Goal: Task Accomplishment & Management: Manage account settings

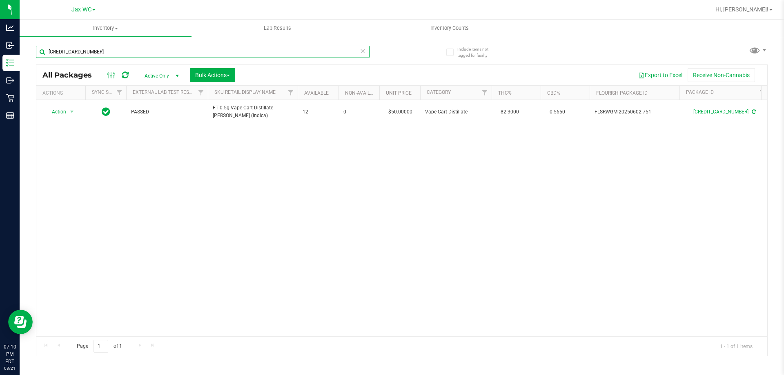
click at [84, 50] on input "5889195599173609" at bounding box center [202, 52] width 333 height 12
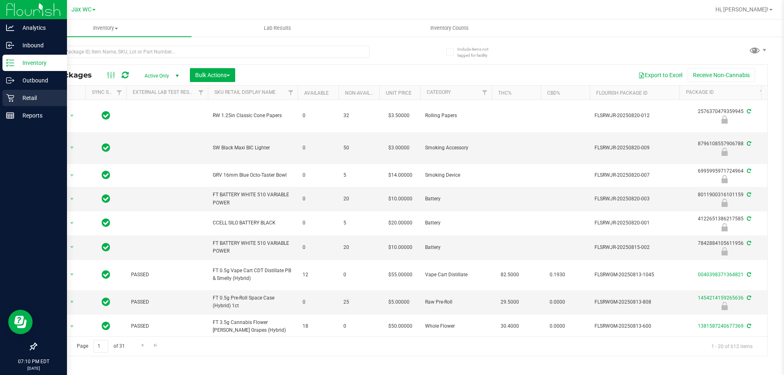
click at [33, 100] on p "Retail" at bounding box center [38, 98] width 49 height 10
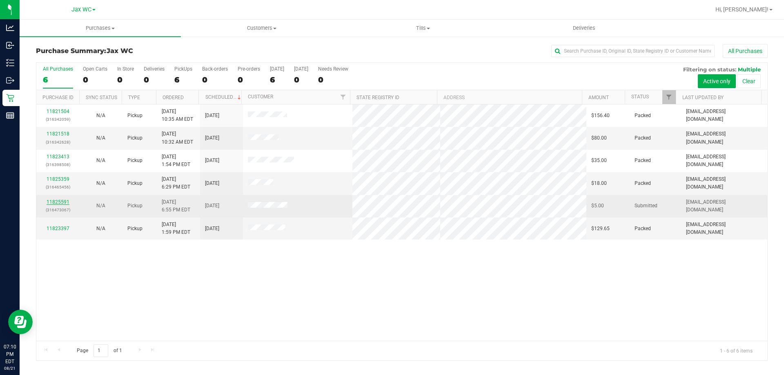
click at [63, 200] on link "11825591" at bounding box center [58, 202] width 23 height 6
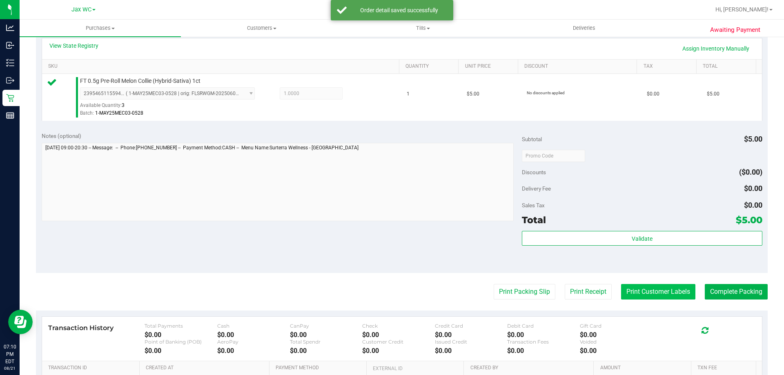
scroll to position [204, 0]
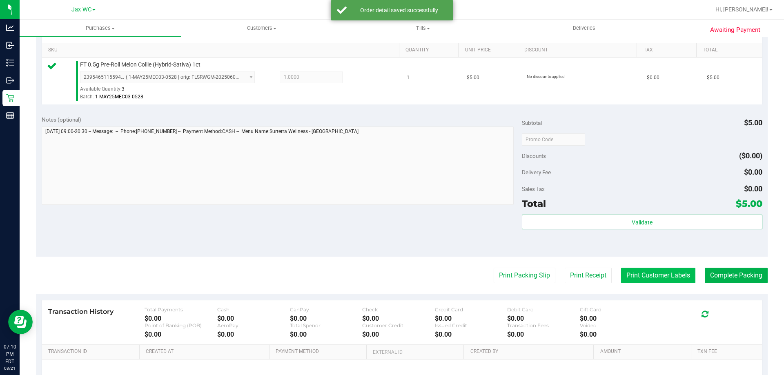
click at [628, 277] on button "Print Customer Labels" at bounding box center [658, 276] width 74 height 16
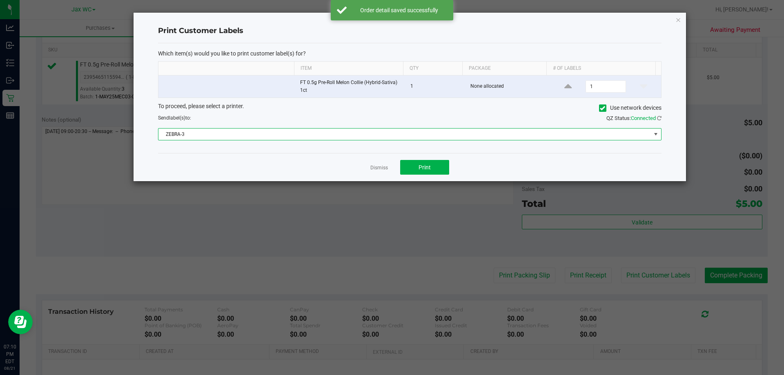
click at [421, 134] on span "ZEBRA-3" at bounding box center [404, 134] width 492 height 11
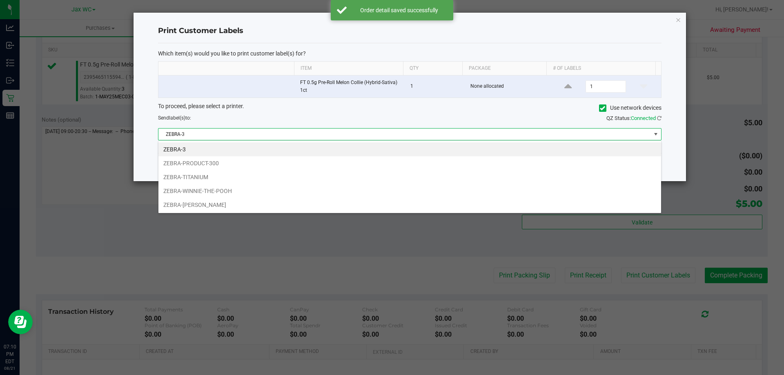
scroll to position [12, 503]
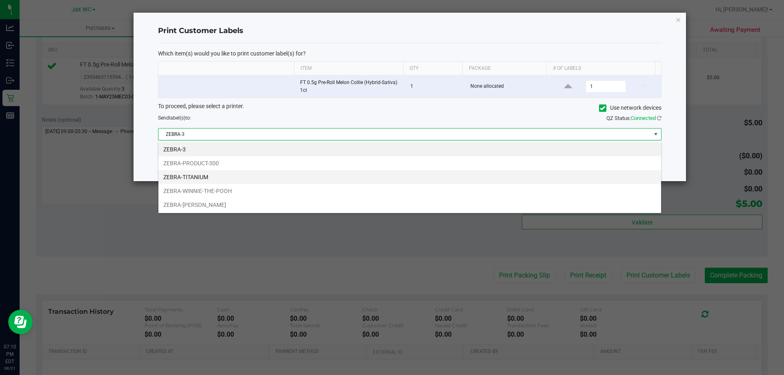
click at [298, 175] on li "ZEBRA-TITANIUM" at bounding box center [409, 177] width 502 height 14
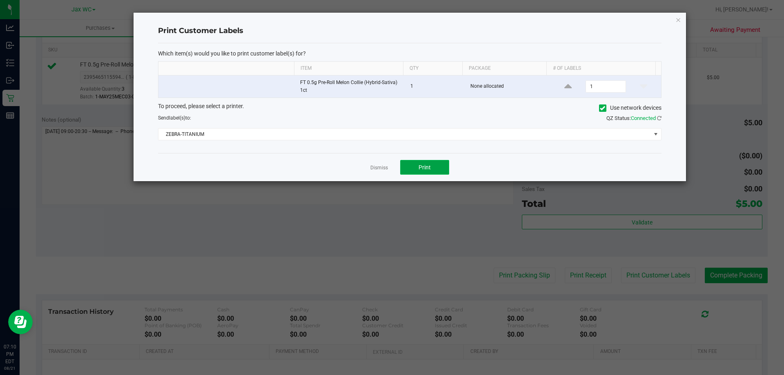
click at [420, 170] on span "Print" at bounding box center [424, 167] width 12 height 7
click at [677, 20] on icon "button" at bounding box center [678, 20] width 6 height 10
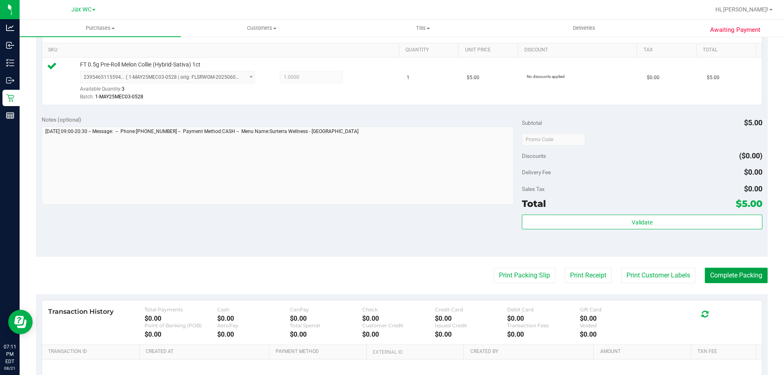
click at [728, 278] on button "Complete Packing" at bounding box center [735, 276] width 63 height 16
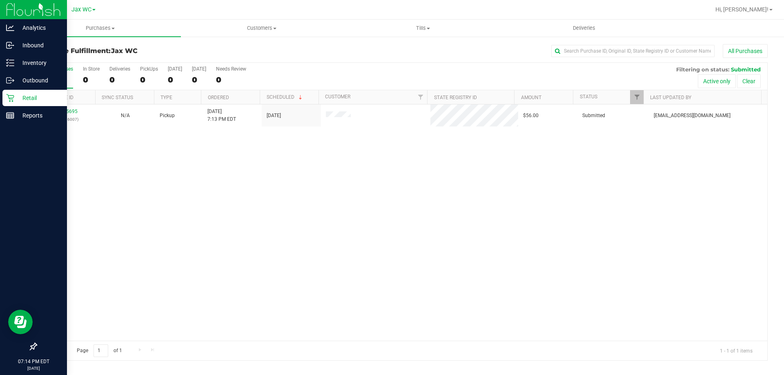
click at [19, 92] on div "Retail" at bounding box center [34, 98] width 64 height 16
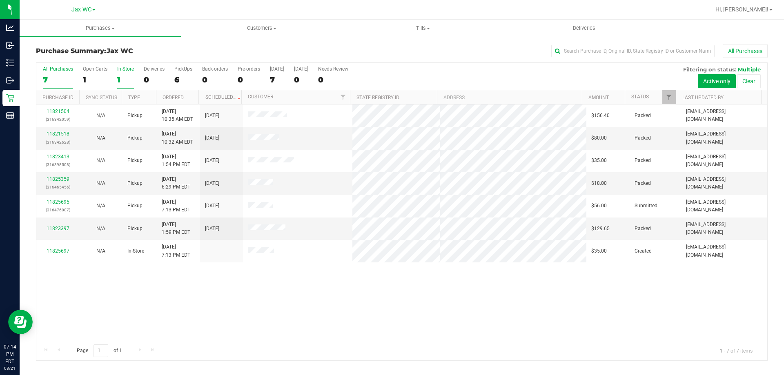
click at [124, 75] on div "1" at bounding box center [125, 79] width 17 height 9
click at [0, 0] on input "In Store 1" at bounding box center [0, 0] width 0 height 0
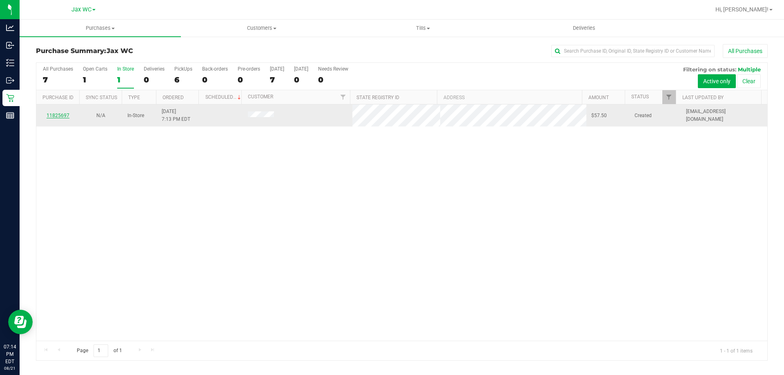
click at [60, 114] on link "11825697" at bounding box center [58, 116] width 23 height 6
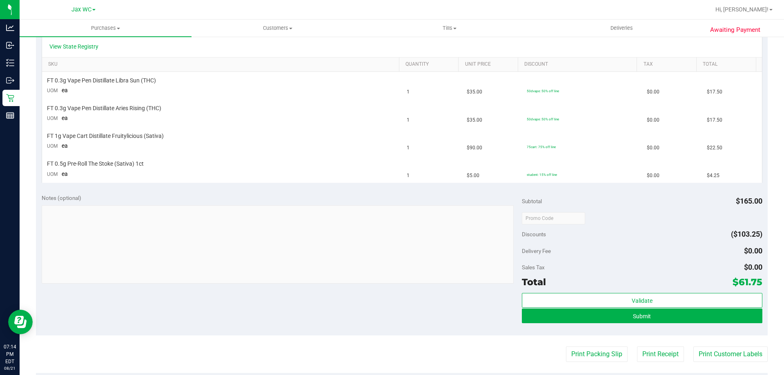
scroll to position [204, 0]
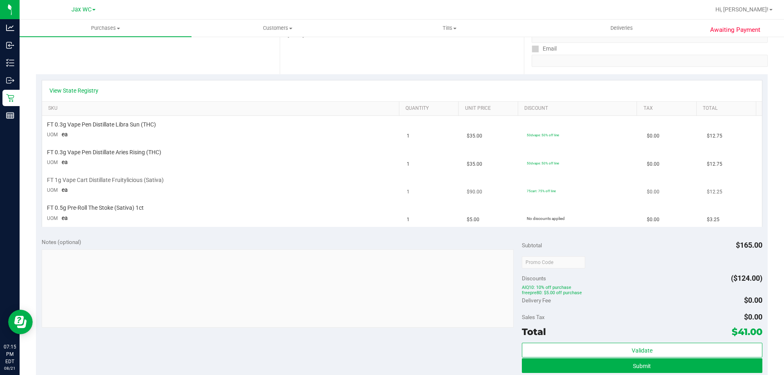
scroll to position [41, 0]
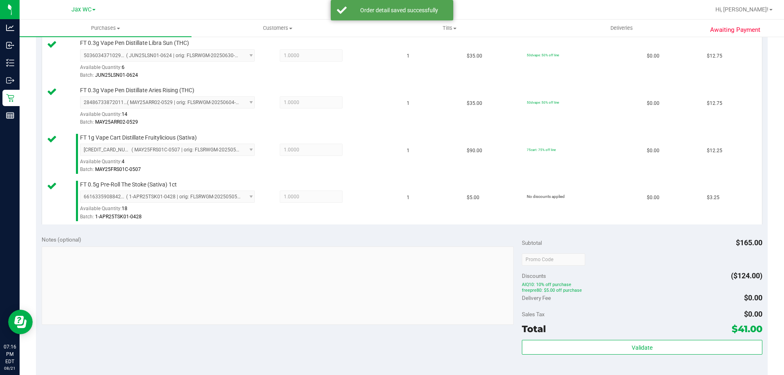
scroll to position [286, 0]
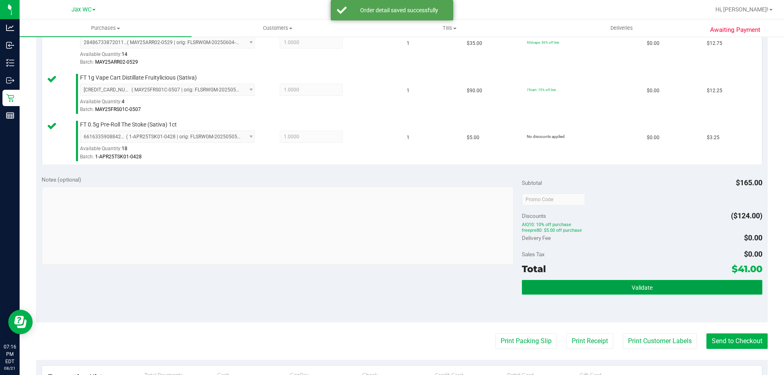
click at [641, 285] on span "Validate" at bounding box center [641, 287] width 21 height 7
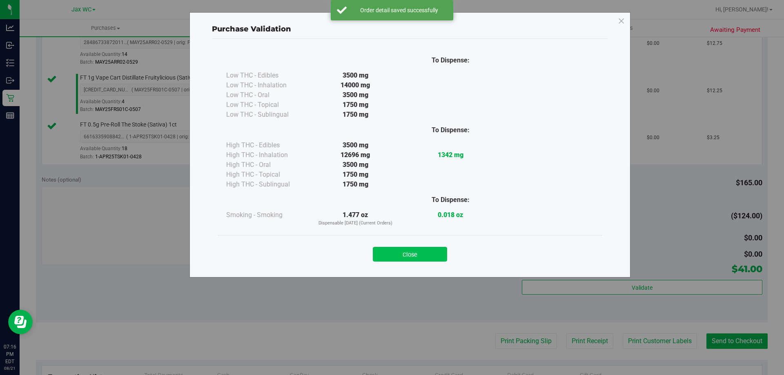
click at [436, 253] on button "Close" at bounding box center [410, 254] width 74 height 15
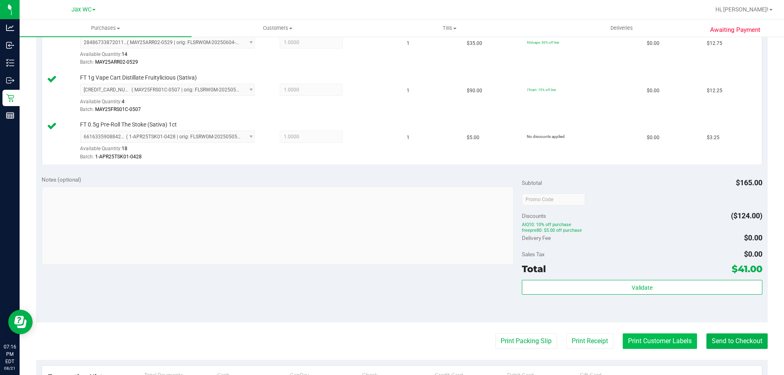
click at [651, 344] on button "Print Customer Labels" at bounding box center [659, 341] width 74 height 16
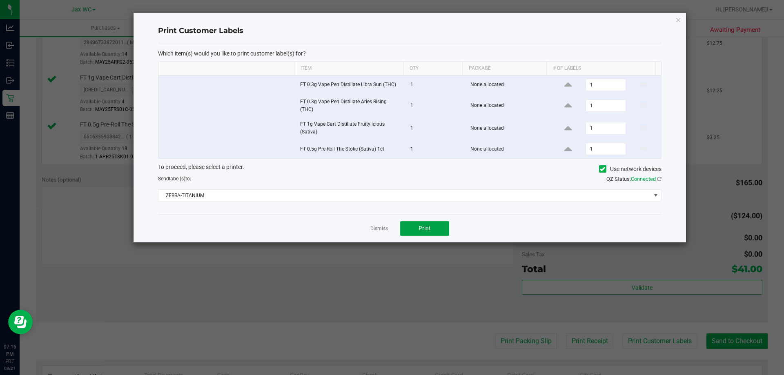
click at [435, 224] on button "Print" at bounding box center [424, 228] width 49 height 15
click at [678, 22] on icon "button" at bounding box center [678, 20] width 6 height 10
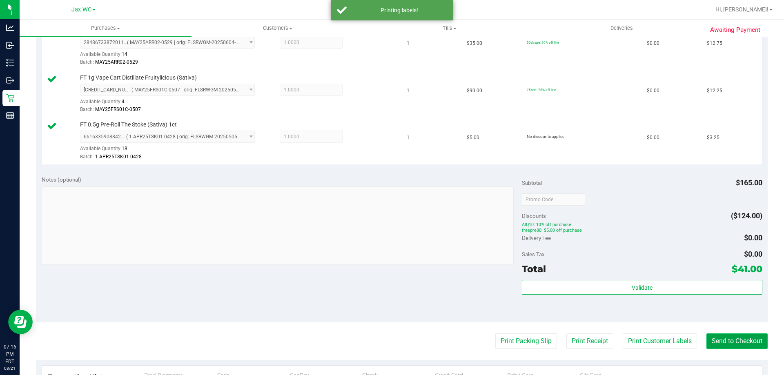
click at [738, 341] on button "Send to Checkout" at bounding box center [736, 341] width 61 height 16
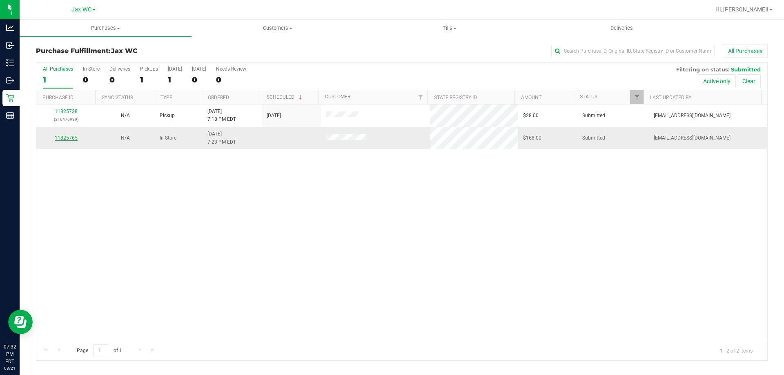
click at [71, 137] on link "11825765" at bounding box center [66, 138] width 23 height 6
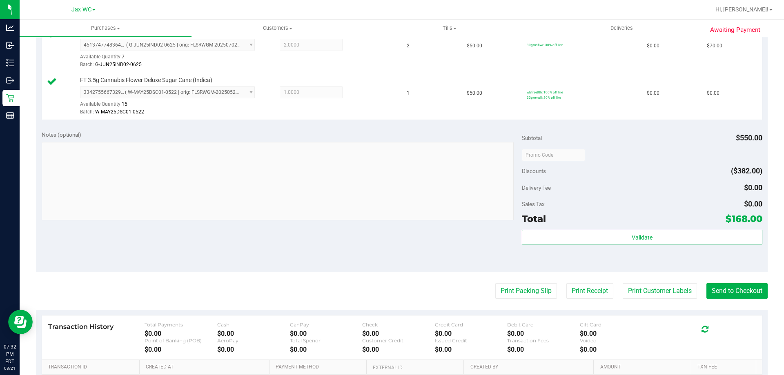
scroll to position [530, 0]
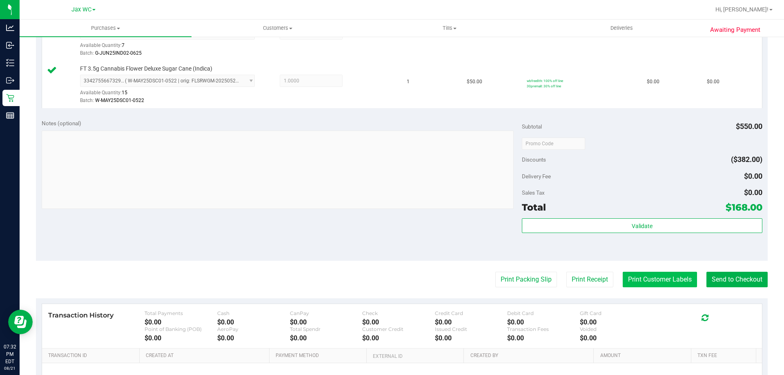
click at [646, 277] on button "Print Customer Labels" at bounding box center [659, 280] width 74 height 16
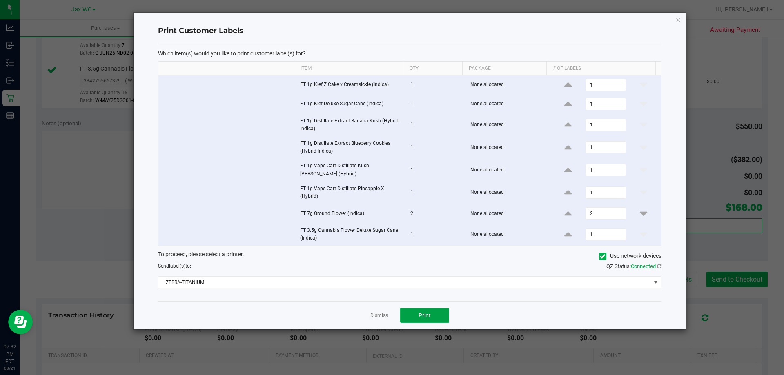
click at [437, 313] on button "Print" at bounding box center [424, 315] width 49 height 15
click at [677, 20] on icon "button" at bounding box center [678, 20] width 6 height 10
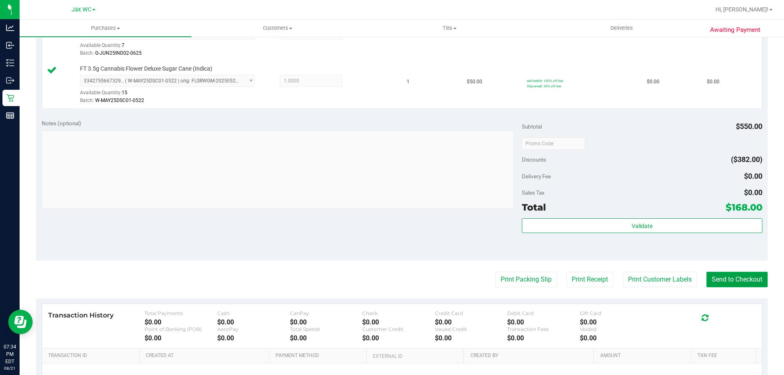
click at [715, 278] on button "Send to Checkout" at bounding box center [736, 280] width 61 height 16
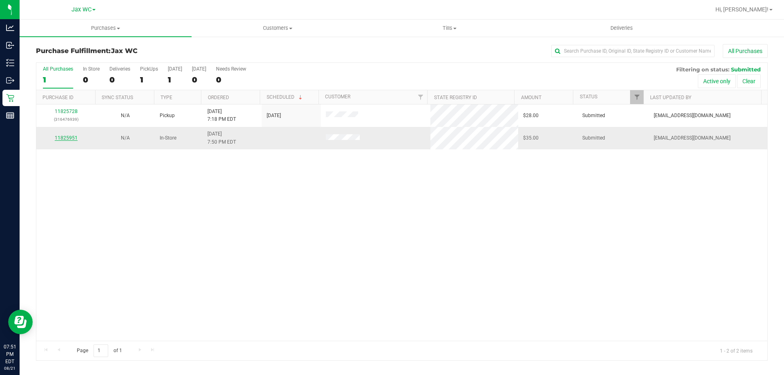
click at [75, 138] on link "11825951" at bounding box center [66, 138] width 23 height 6
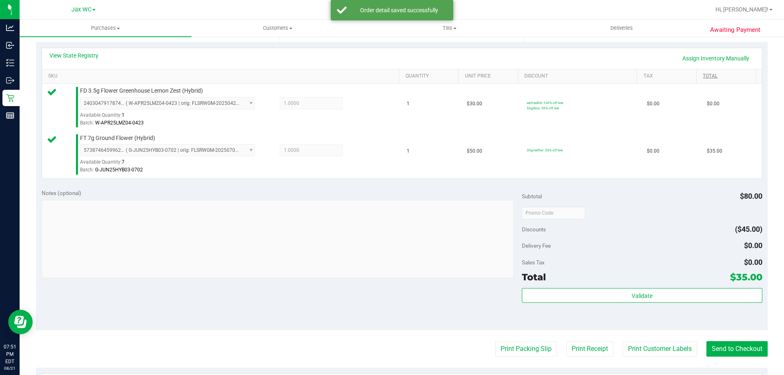
scroll to position [204, 0]
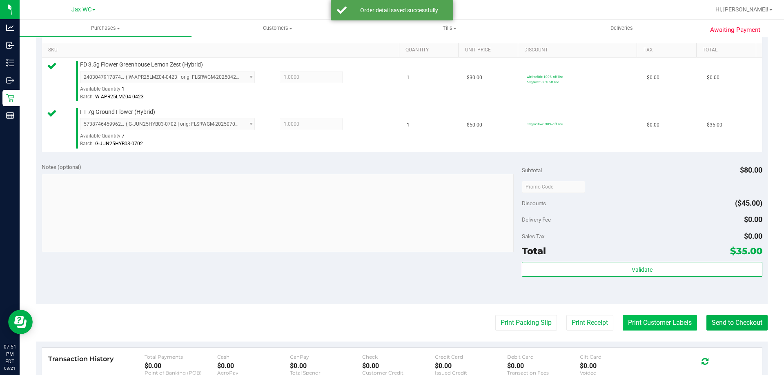
click at [655, 320] on button "Print Customer Labels" at bounding box center [659, 323] width 74 height 16
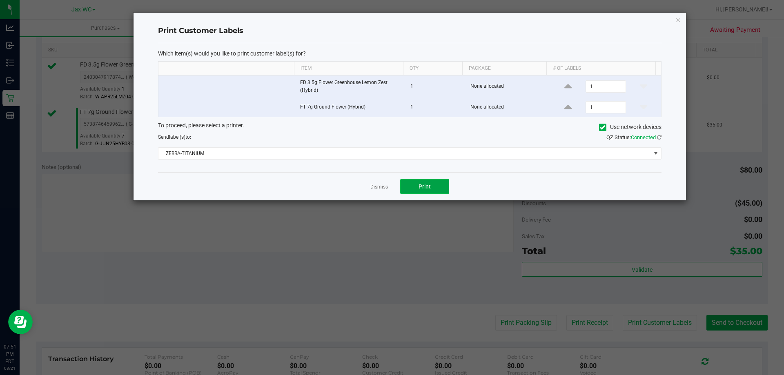
click at [422, 186] on span "Print" at bounding box center [424, 186] width 12 height 7
click at [678, 19] on icon "button" at bounding box center [678, 20] width 6 height 10
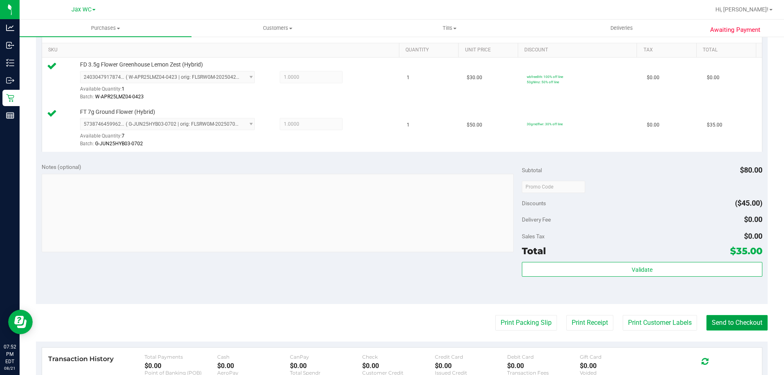
click at [745, 321] on button "Send to Checkout" at bounding box center [736, 323] width 61 height 16
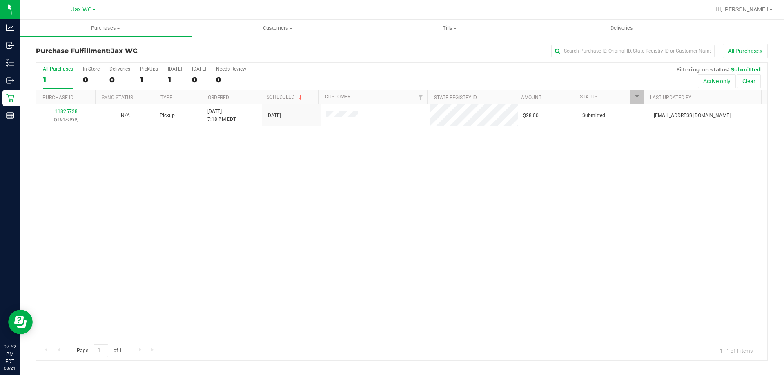
drag, startPoint x: 175, startPoint y: 246, endPoint x: 132, endPoint y: 68, distance: 183.3
click at [175, 232] on div "11825728 (316476939) N/A Pickup [DATE] 7:18 PM EDT 8/21/2025 $28.00 Submitted […" at bounding box center [401, 222] width 730 height 236
click at [633, 99] on span "Filter" at bounding box center [636, 97] width 7 height 7
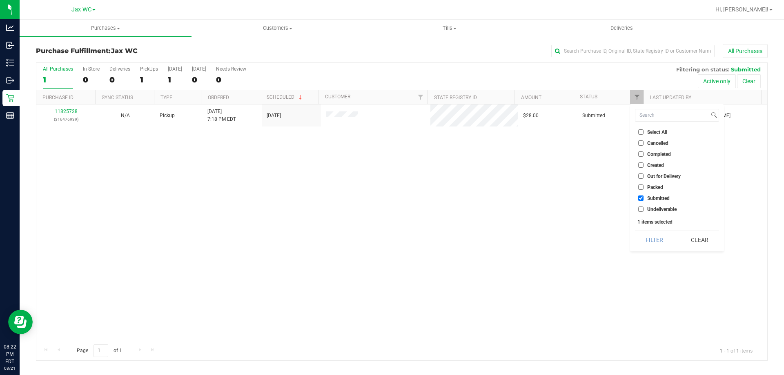
click at [640, 197] on input "Submitted" at bounding box center [640, 197] width 5 height 5
checkbox input "false"
click at [640, 190] on li "Packed" at bounding box center [677, 187] width 84 height 9
click at [641, 186] on input "Packed" at bounding box center [640, 186] width 5 height 5
checkbox input "true"
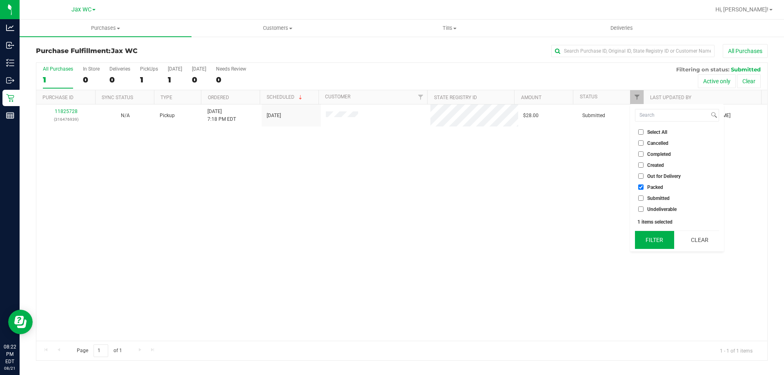
click at [654, 240] on button "Filter" at bounding box center [654, 240] width 39 height 18
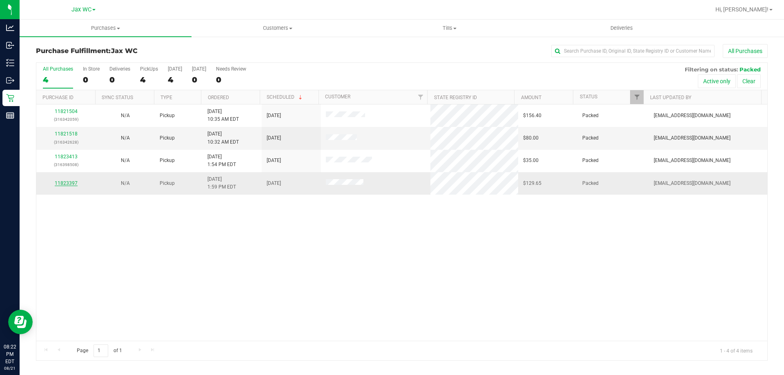
click at [60, 184] on link "11823397" at bounding box center [66, 183] width 23 height 6
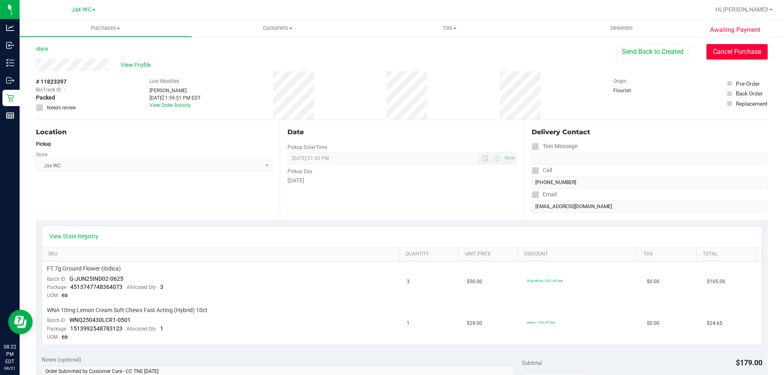
click at [720, 59] on button "Cancel Purchase" at bounding box center [736, 52] width 61 height 16
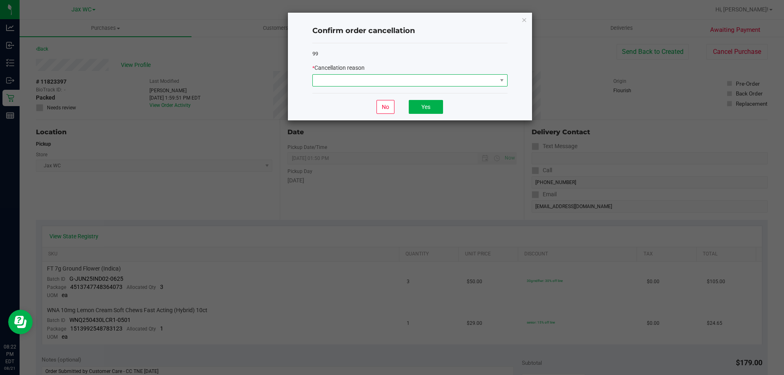
click at [397, 84] on span at bounding box center [405, 80] width 184 height 11
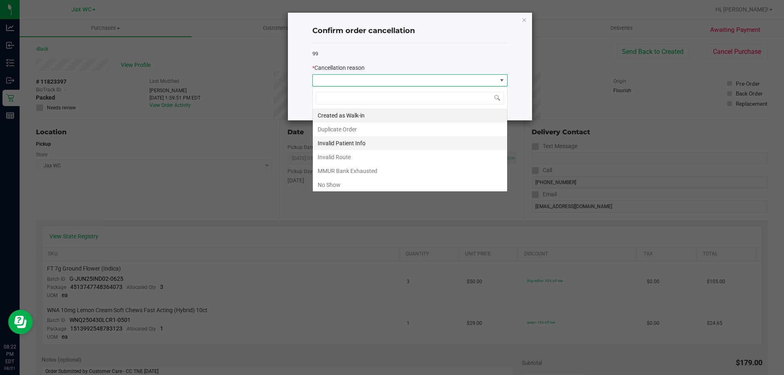
scroll to position [12, 195]
click at [364, 184] on li "No Show" at bounding box center [410, 185] width 194 height 14
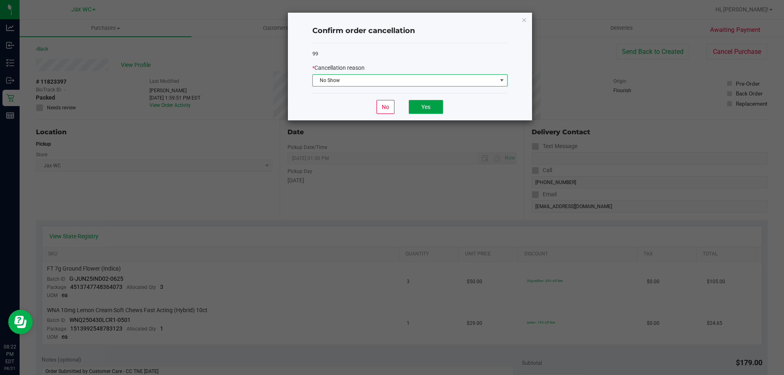
click at [425, 105] on button "Yes" at bounding box center [425, 107] width 34 height 14
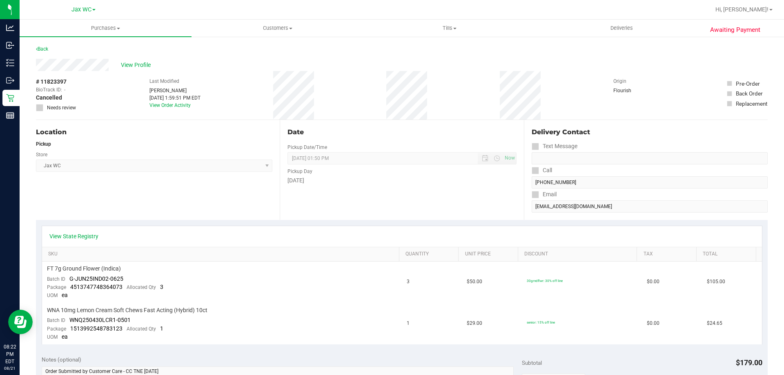
click at [38, 55] on div "Back" at bounding box center [401, 51] width 731 height 15
click at [40, 53] on div "Back" at bounding box center [42, 49] width 12 height 10
click at [41, 51] on link "Back" at bounding box center [42, 49] width 12 height 6
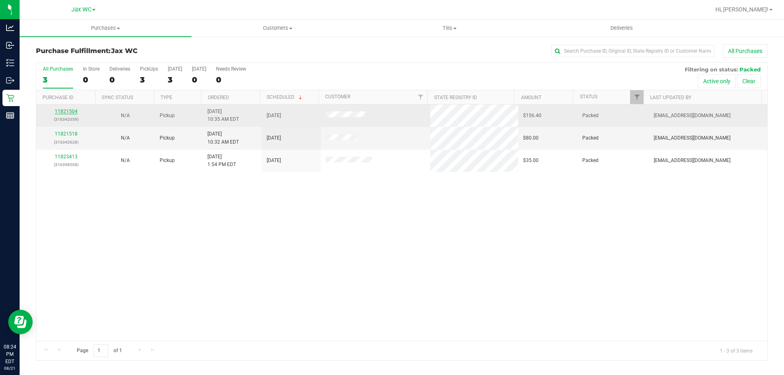
click at [69, 112] on link "11821504" at bounding box center [66, 112] width 23 height 6
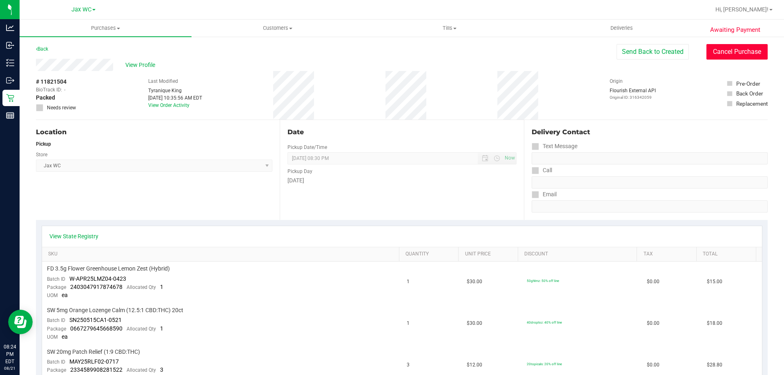
click at [718, 54] on button "Cancel Purchase" at bounding box center [736, 52] width 61 height 16
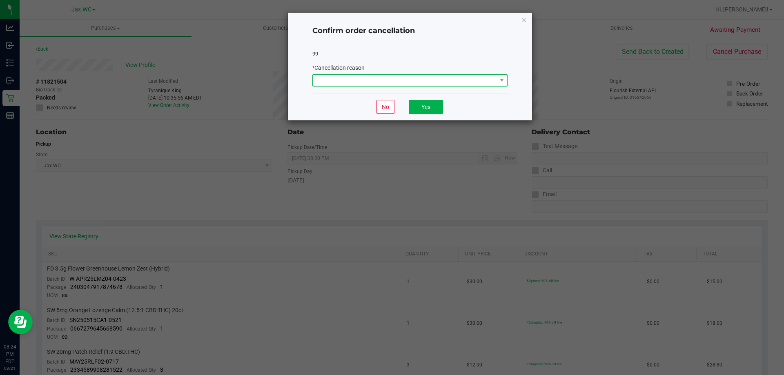
click at [477, 84] on span at bounding box center [405, 80] width 184 height 11
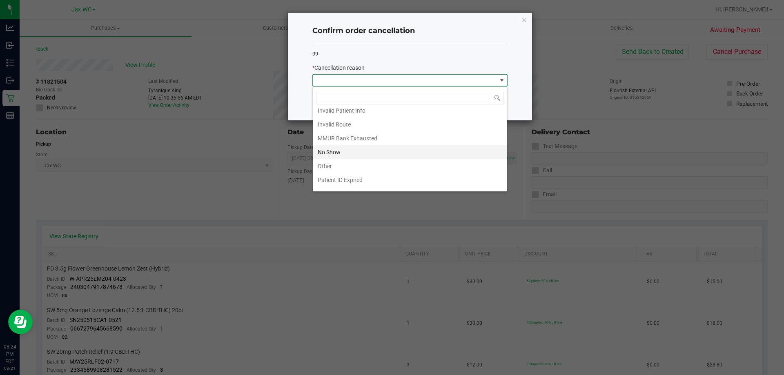
scroll to position [43, 0]
click at [376, 141] on li "No Show" at bounding box center [410, 142] width 194 height 14
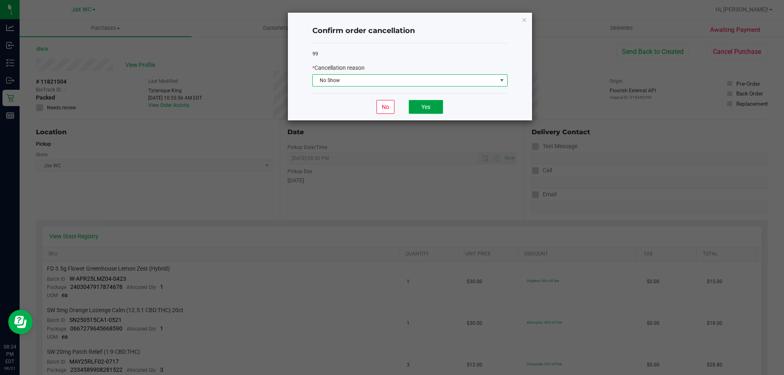
click at [424, 109] on button "Yes" at bounding box center [425, 107] width 34 height 14
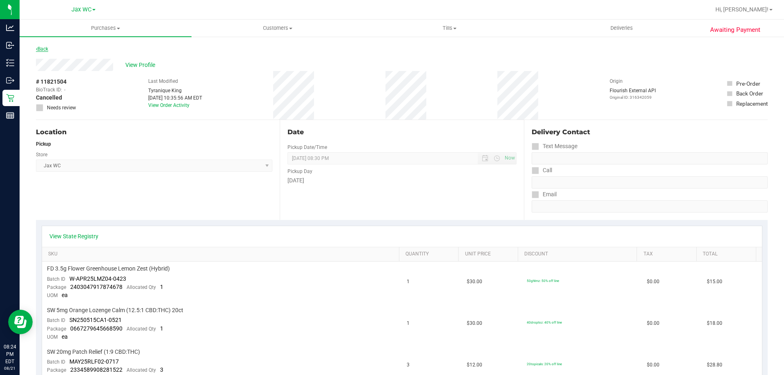
click at [40, 48] on link "Back" at bounding box center [42, 49] width 12 height 6
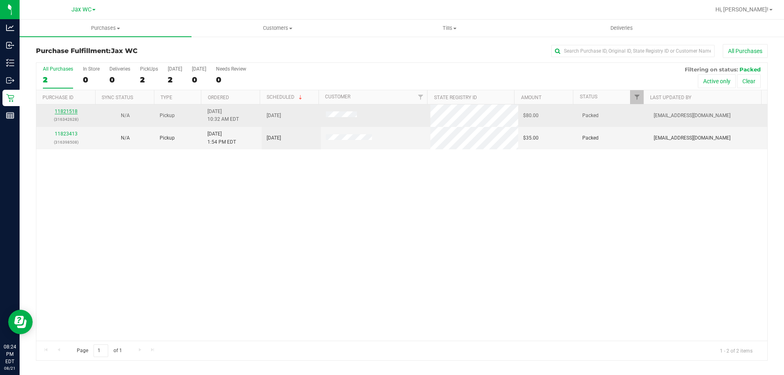
click at [71, 112] on link "11821518" at bounding box center [66, 112] width 23 height 6
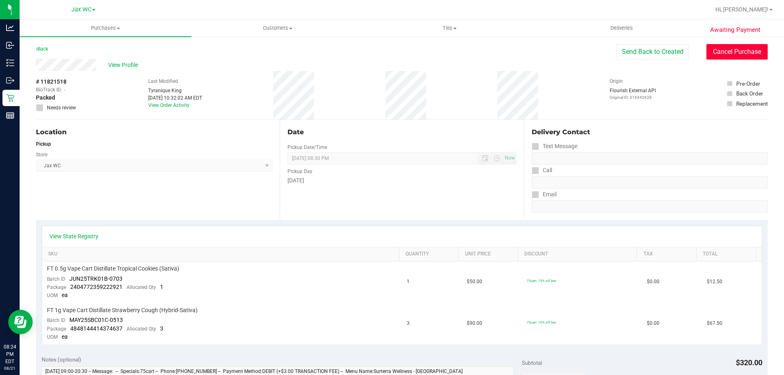
click at [717, 48] on button "Cancel Purchase" at bounding box center [736, 52] width 61 height 16
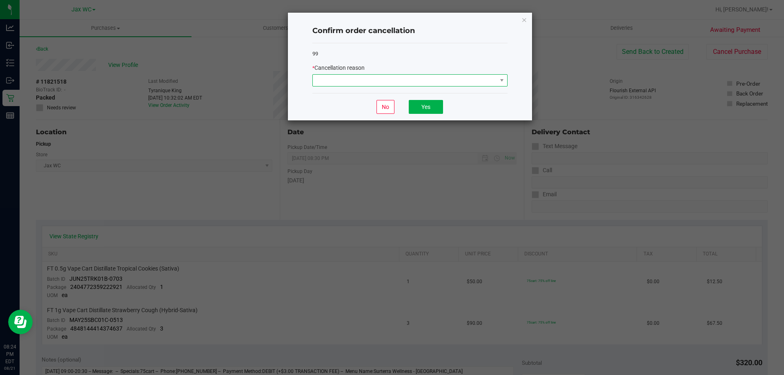
click at [423, 77] on span at bounding box center [405, 80] width 184 height 11
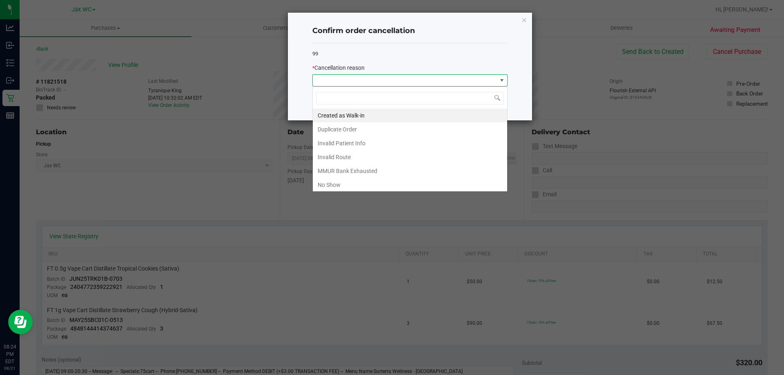
scroll to position [12, 195]
click at [335, 182] on li "No Show" at bounding box center [410, 185] width 194 height 14
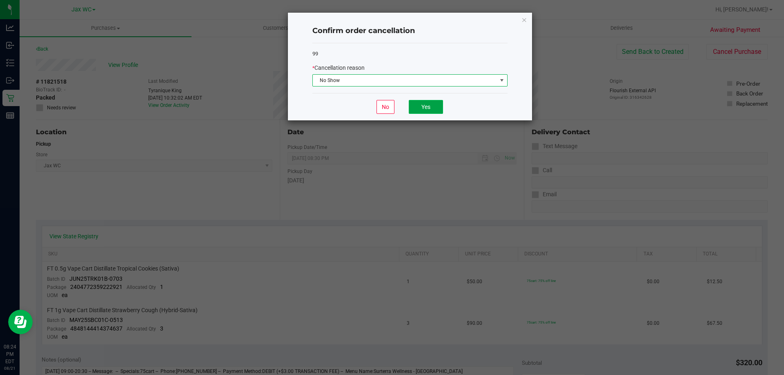
click at [426, 104] on button "Yes" at bounding box center [425, 107] width 34 height 14
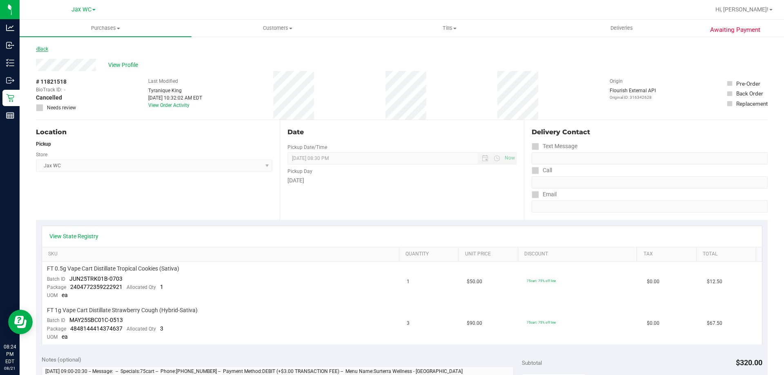
click at [48, 51] on link "Back" at bounding box center [42, 49] width 12 height 6
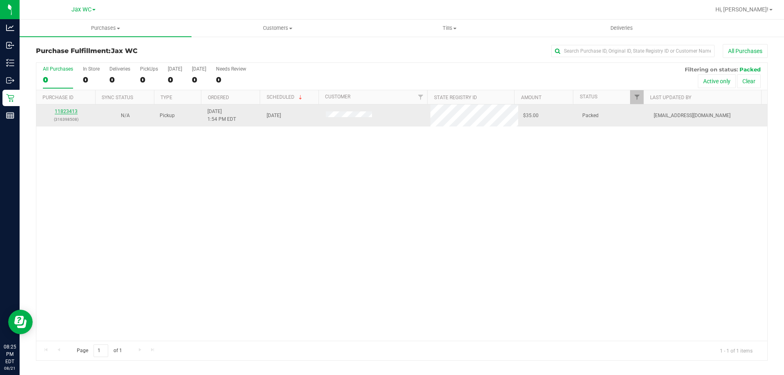
click at [59, 110] on link "11823413" at bounding box center [66, 112] width 23 height 6
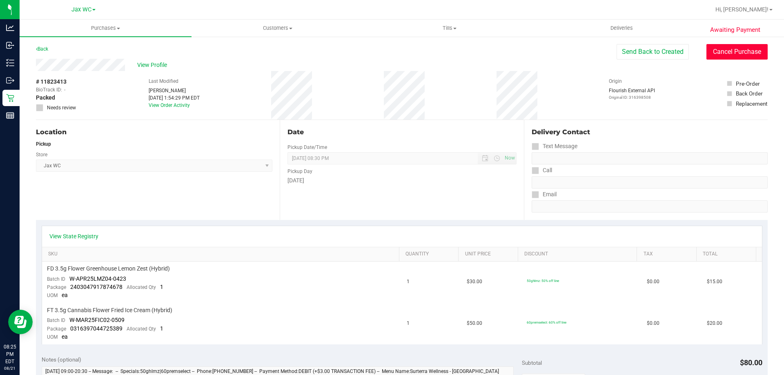
click at [737, 47] on button "Cancel Purchase" at bounding box center [736, 52] width 61 height 16
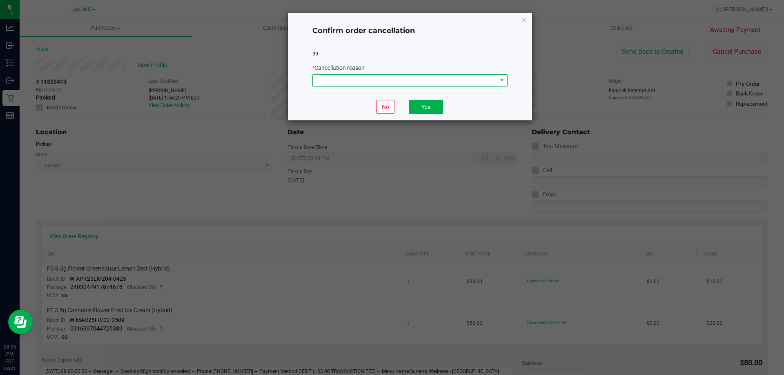
click at [464, 81] on span at bounding box center [405, 80] width 184 height 11
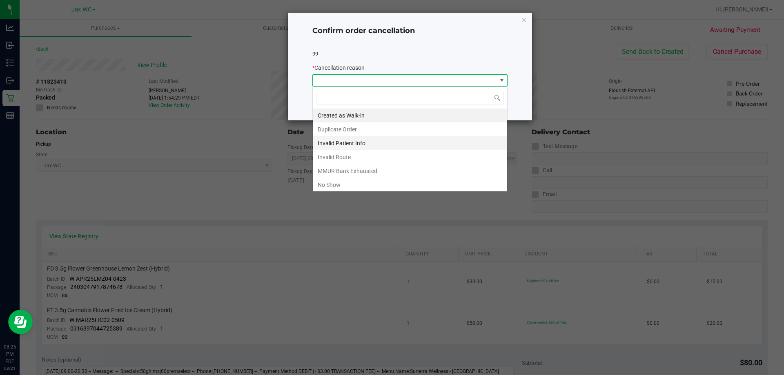
scroll to position [12, 195]
click at [363, 181] on li "No Show" at bounding box center [410, 185] width 194 height 14
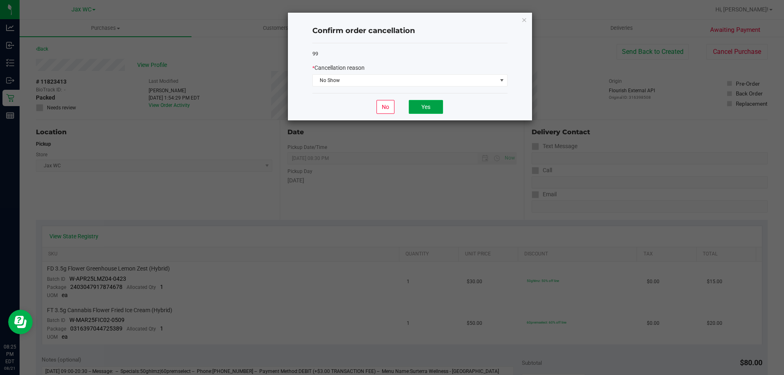
click at [428, 109] on button "Yes" at bounding box center [425, 107] width 34 height 14
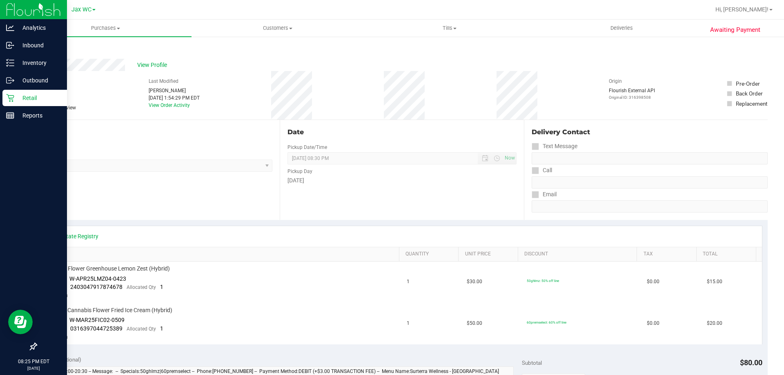
click at [26, 97] on p "Retail" at bounding box center [38, 98] width 49 height 10
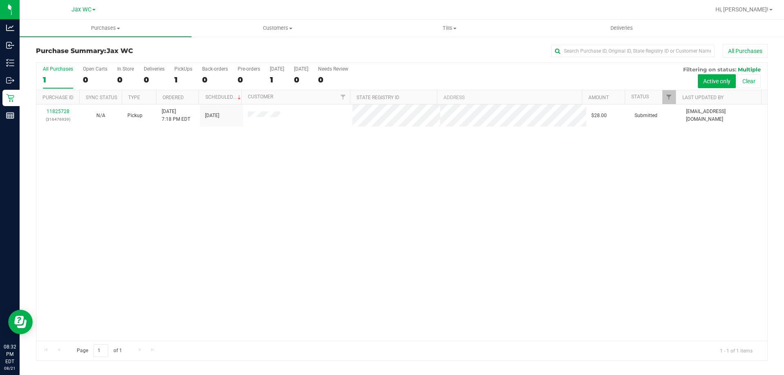
drag, startPoint x: 745, startPoint y: 7, endPoint x: 748, endPoint y: 16, distance: 9.9
click at [745, 7] on span "Hi, [PERSON_NAME]!" at bounding box center [741, 9] width 53 height 7
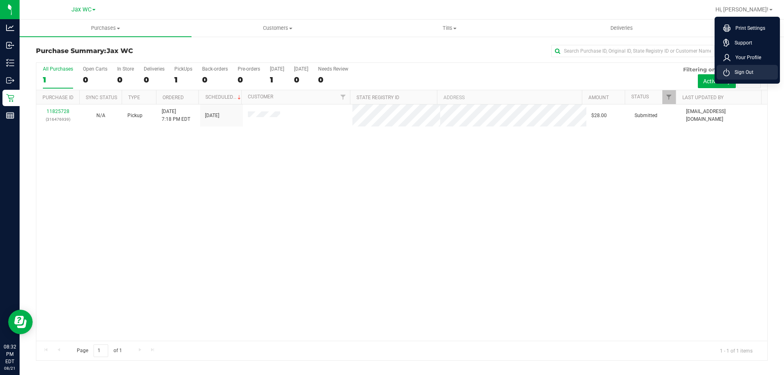
click at [754, 76] on li "Sign Out" at bounding box center [746, 72] width 61 height 15
